Goal: Task Accomplishment & Management: Manage account settings

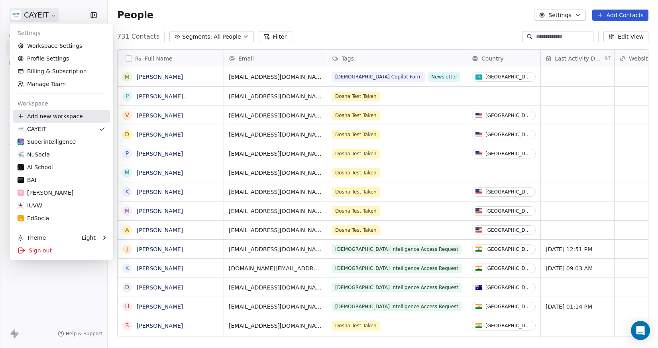
scroll to position [300, 544]
click at [61, 153] on div "NuSocia" at bounding box center [62, 155] width 88 height 8
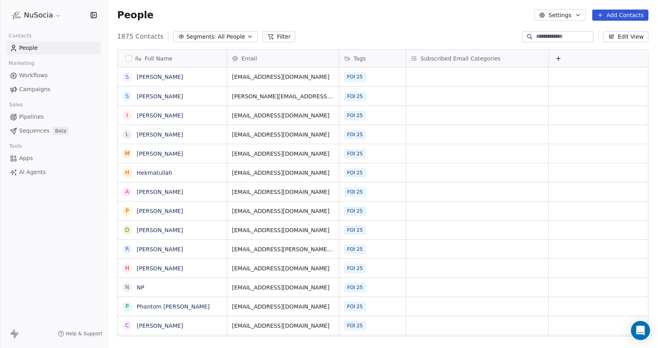
scroll to position [300, 544]
click at [385, 28] on div "People Settings Add Contacts" at bounding box center [383, 15] width 550 height 30
click at [45, 76] on span "Workflows" at bounding box center [33, 75] width 29 height 8
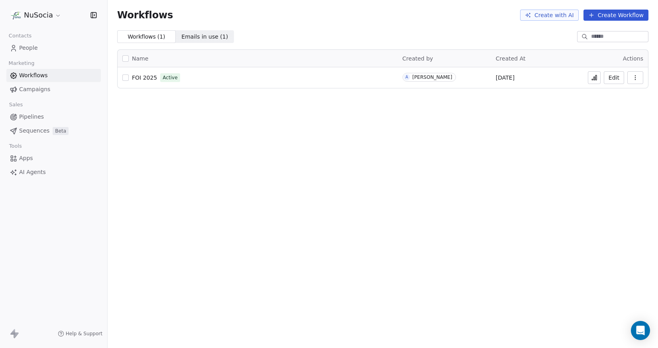
click at [46, 88] on span "Campaigns" at bounding box center [34, 89] width 31 height 8
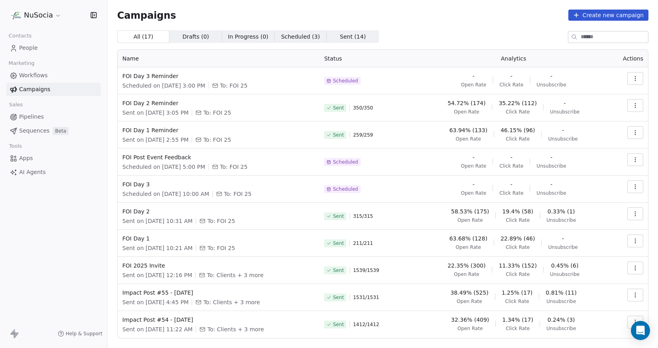
click at [40, 16] on html "NuSocia Contacts People Marketing Workflows Campaigns Sales Pipelines Sequences…" at bounding box center [329, 174] width 658 height 348
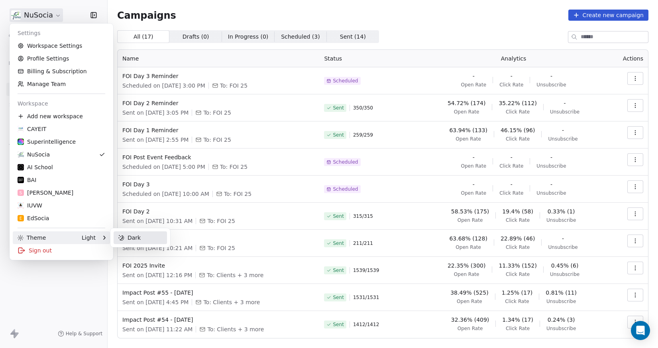
click at [131, 240] on div "Dark" at bounding box center [140, 237] width 53 height 13
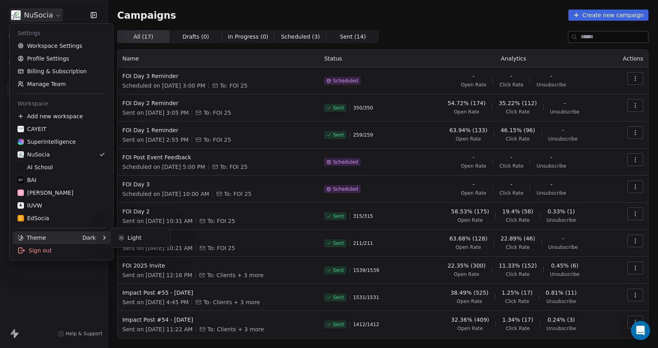
click at [103, 278] on html "NuSocia Contacts People Marketing Workflows Campaigns Sales Pipelines Sequences…" at bounding box center [329, 174] width 658 height 348
click at [44, 18] on html "NuSocia Contacts People Marketing Workflows Campaigns Sales Pipelines Sequences…" at bounding box center [329, 174] width 658 height 348
click at [130, 239] on div "Light" at bounding box center [140, 237] width 53 height 13
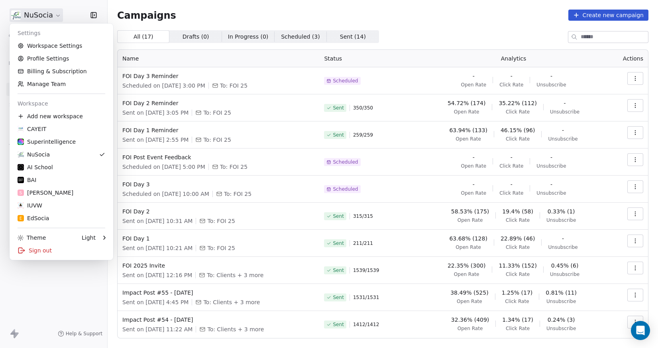
click at [44, 269] on html "NuSocia Contacts People Marketing Workflows Campaigns Sales Pipelines Sequences…" at bounding box center [329, 174] width 658 height 348
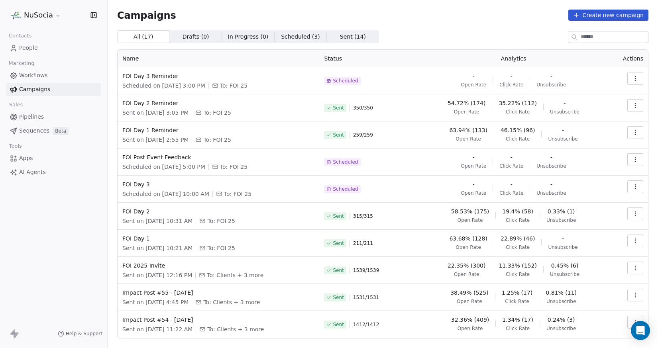
click at [33, 50] on span "People" at bounding box center [28, 48] width 19 height 8
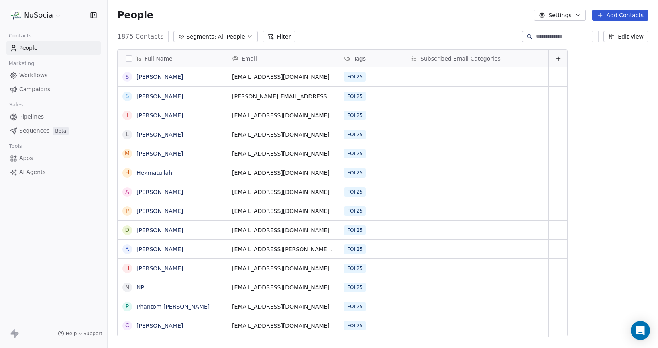
scroll to position [300, 544]
click at [222, 39] on span "All People" at bounding box center [231, 37] width 27 height 8
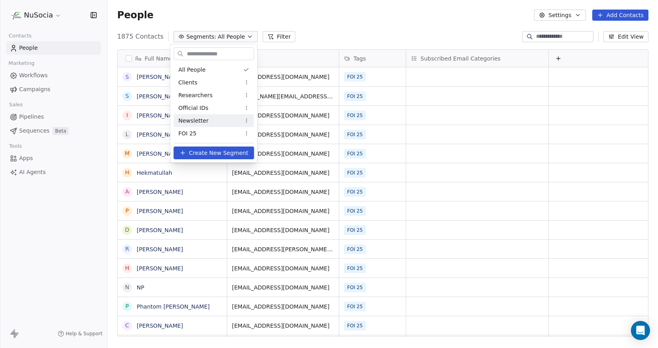
click at [223, 127] on div "Newsletter" at bounding box center [214, 120] width 80 height 13
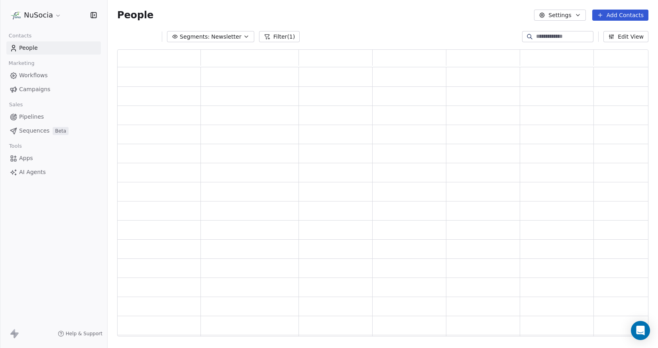
scroll to position [281, 525]
click at [225, 37] on span "Newsletter" at bounding box center [226, 37] width 30 height 8
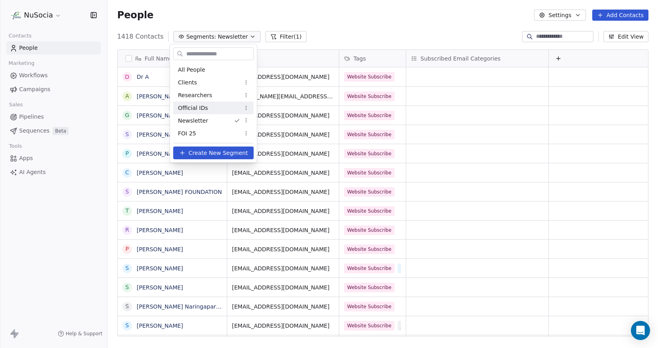
scroll to position [300, 544]
click at [209, 131] on div "FOI 25" at bounding box center [213, 133] width 80 height 13
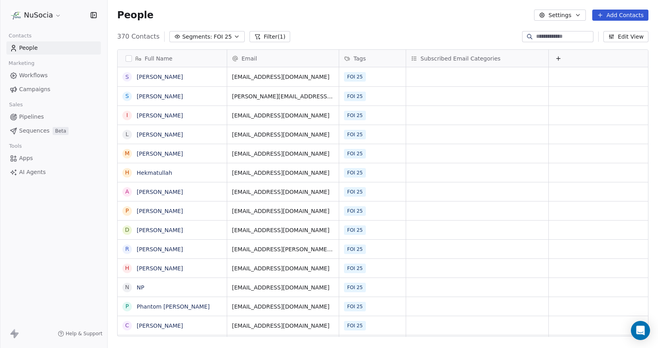
click at [70, 93] on link "Campaigns" at bounding box center [53, 89] width 94 height 13
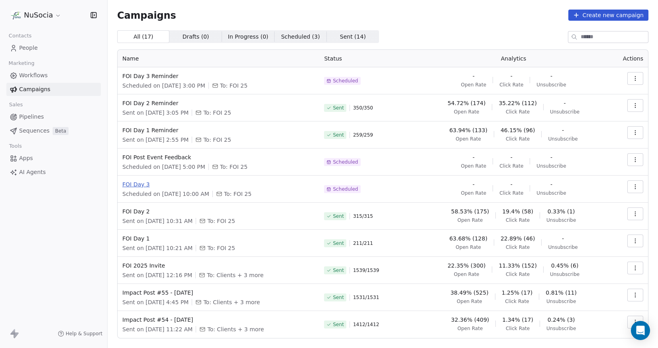
click at [144, 187] on span "FOI Day 3" at bounding box center [218, 184] width 192 height 8
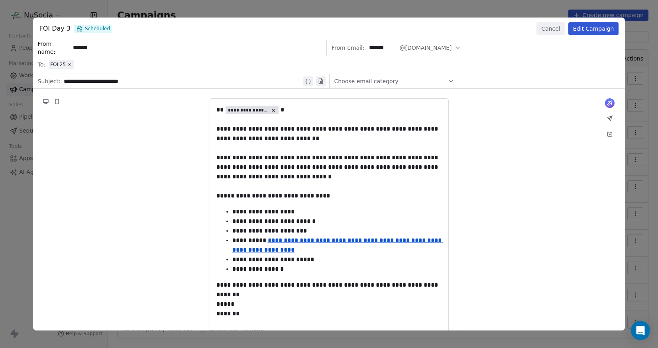
click at [209, 8] on div "**********" at bounding box center [329, 174] width 658 height 348
click at [194, 8] on div "**********" at bounding box center [329, 174] width 658 height 348
click at [547, 25] on button "Cancel" at bounding box center [550, 28] width 28 height 13
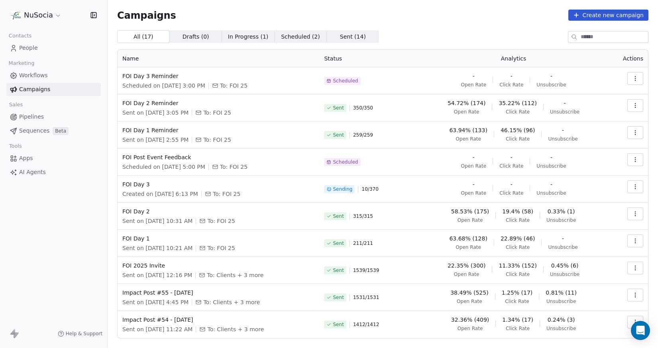
click at [434, 36] on div "All ( 17 ) All ( 17 ) Drafts ( 0 ) Drafts ( 0 ) In Progress ( 1 ) In Progress (…" at bounding box center [382, 36] width 531 height 13
click at [48, 242] on div "NuSocia Contacts People Marketing Workflows Campaigns Sales Pipelines Sequences…" at bounding box center [53, 174] width 107 height 348
